Goal: Information Seeking & Learning: Learn about a topic

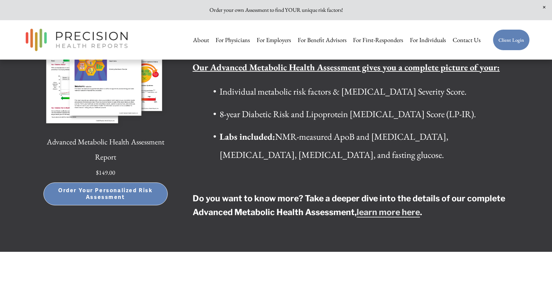
scroll to position [1684, 0]
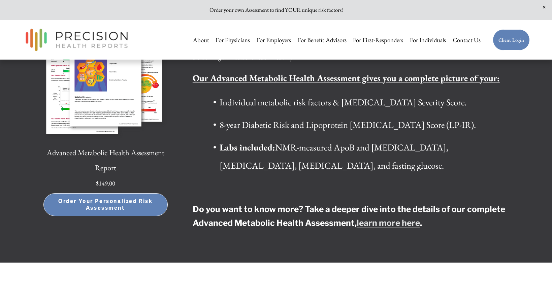
click at [379, 218] on strong "learn more here" at bounding box center [388, 223] width 63 height 10
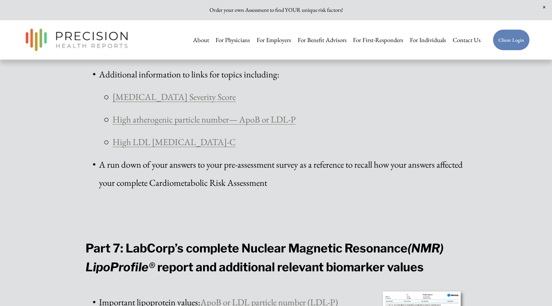
scroll to position [1414, 0]
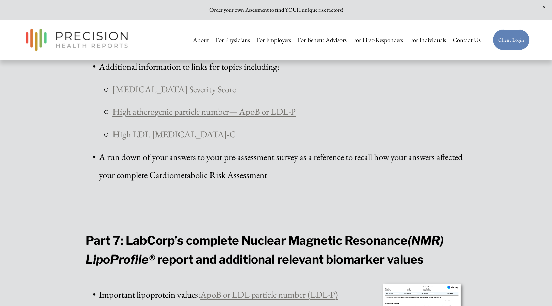
click at [210, 117] on link "High atherogenic particle number— ApoB or LDL-P" at bounding box center [203, 112] width 183 height 12
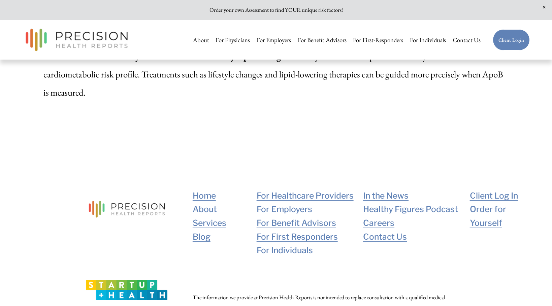
scroll to position [2515, 0]
